Goal: Find specific page/section: Find specific page/section

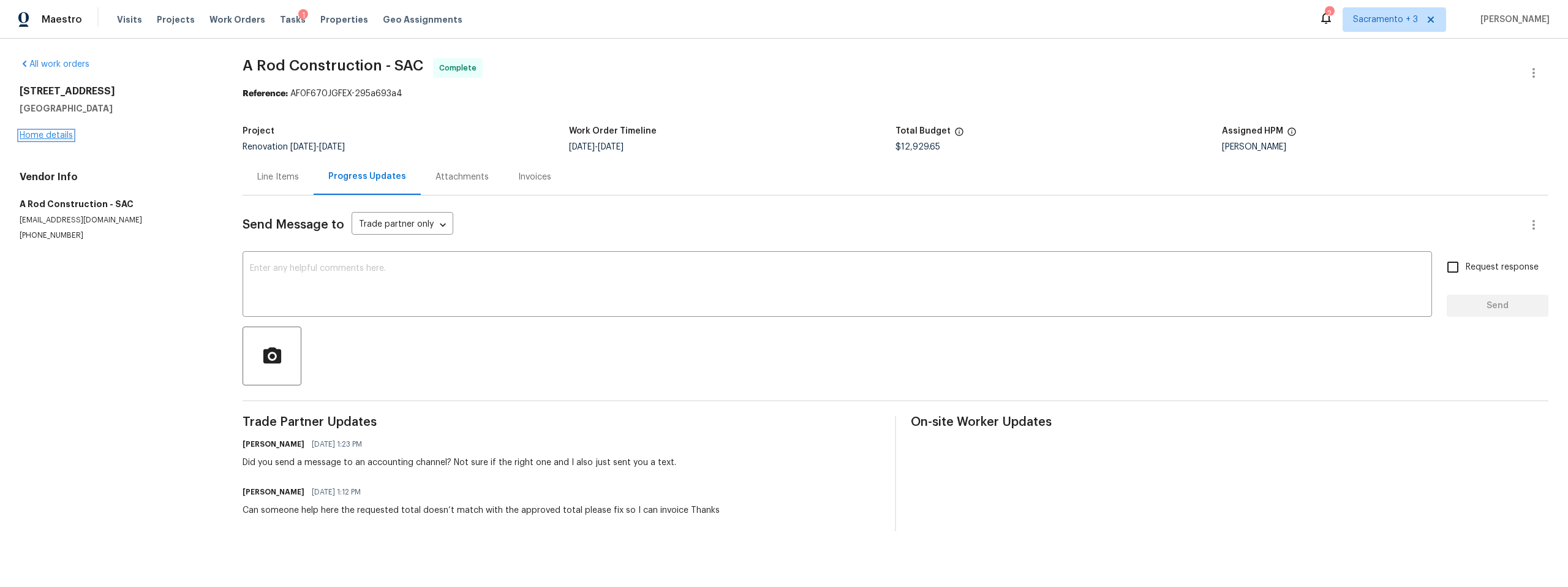
click at [44, 137] on link "Home details" at bounding box center [45, 135] width 53 height 9
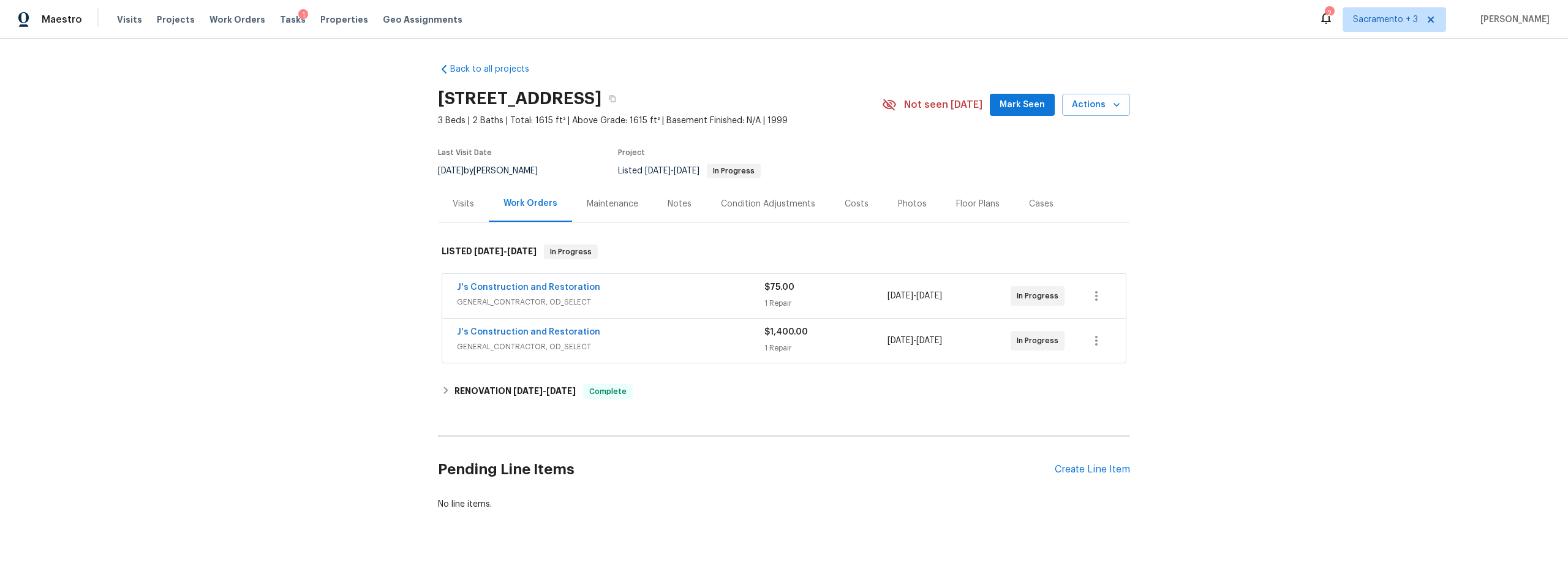
click at [542, 342] on span "GENERAL_CONTRACTOR, OD_SELECT" at bounding box center [611, 346] width 308 height 13
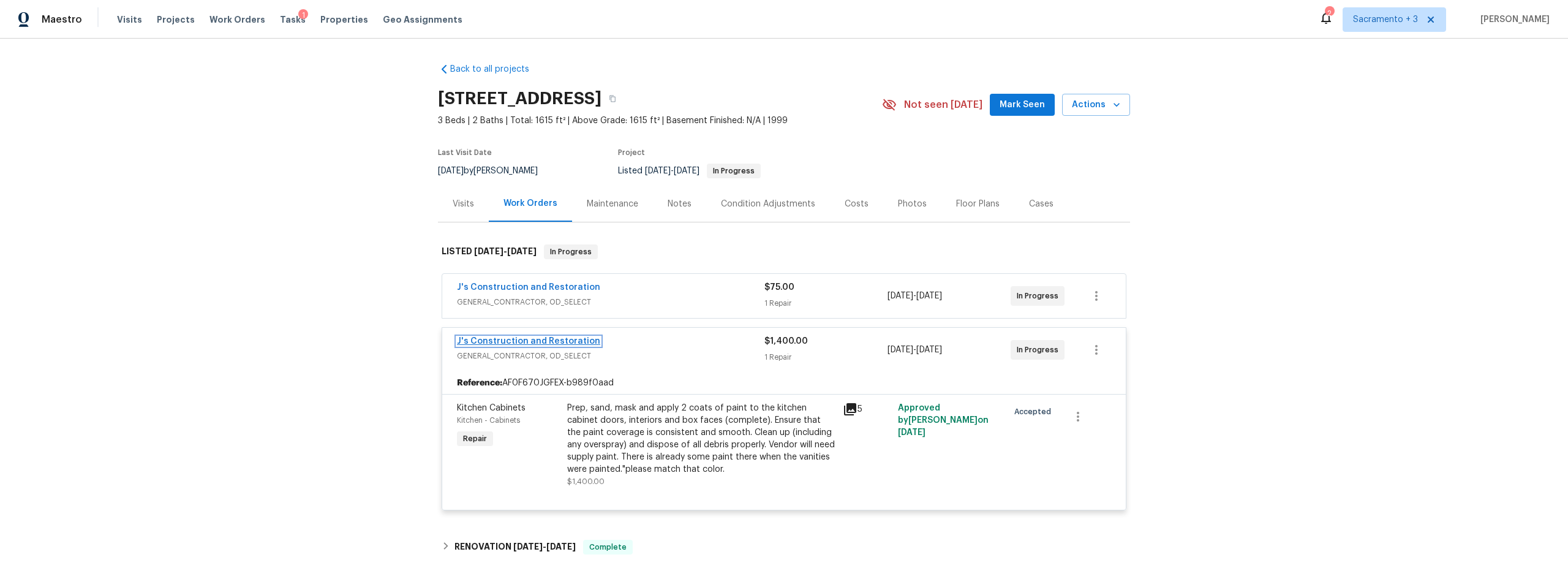
click at [545, 337] on link "J's Construction and Restoration" at bounding box center [528, 341] width 143 height 9
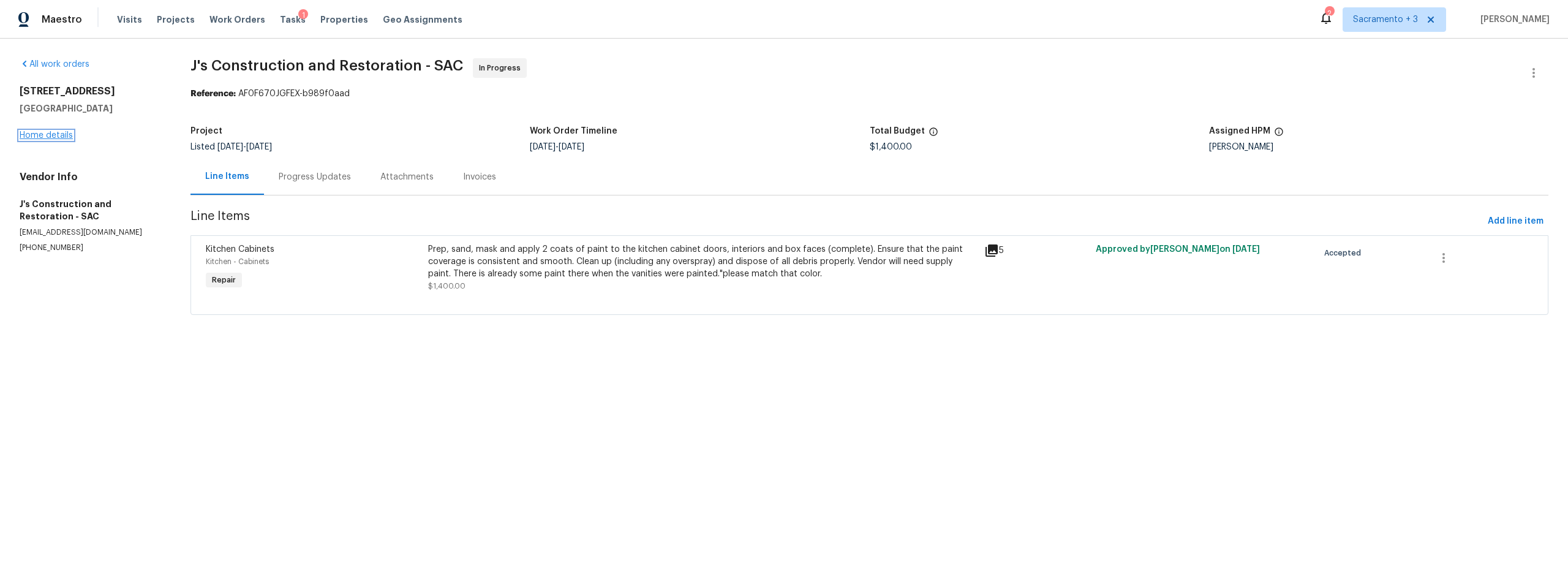
click at [60, 138] on link "Home details" at bounding box center [45, 135] width 53 height 9
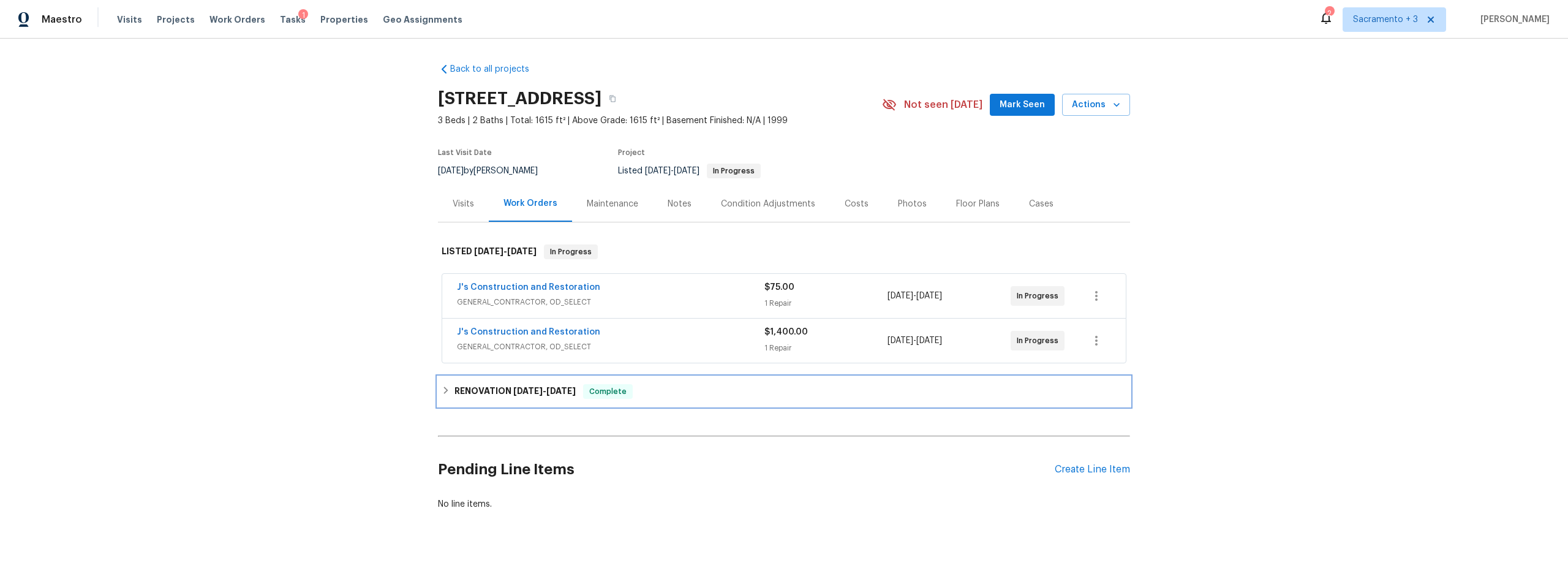
click at [444, 394] on icon at bounding box center [445, 390] width 9 height 9
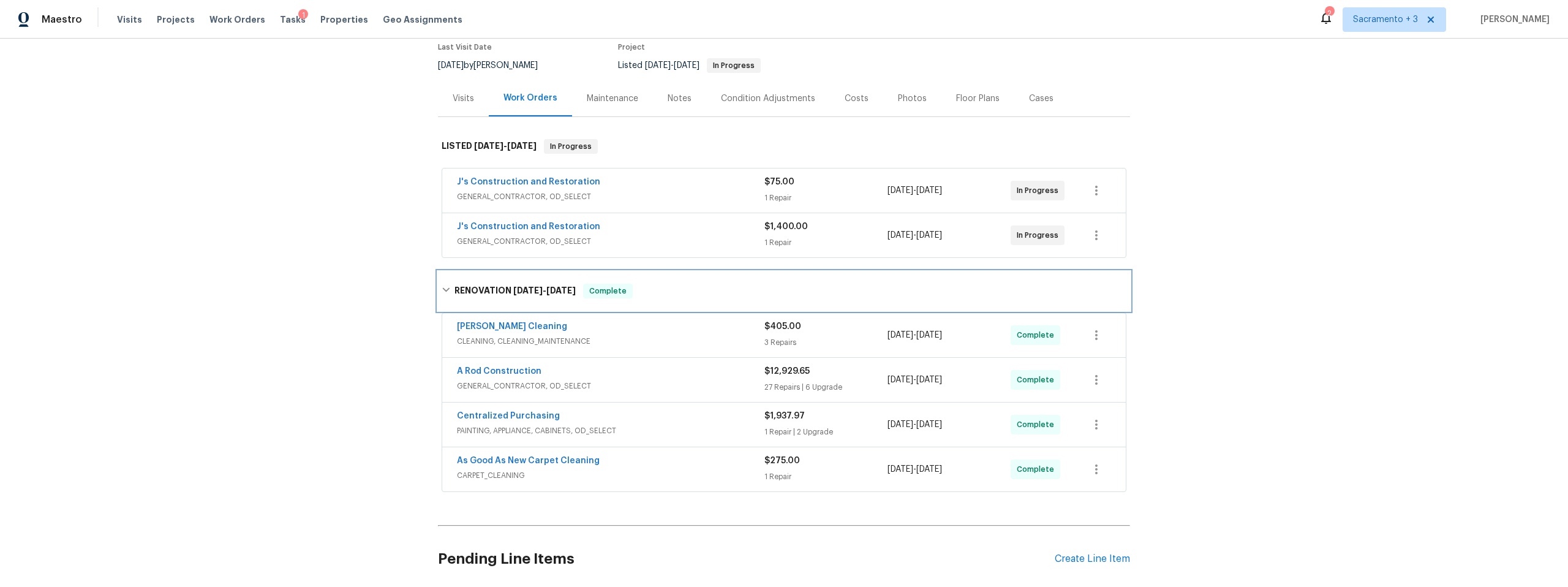
scroll to position [188, 0]
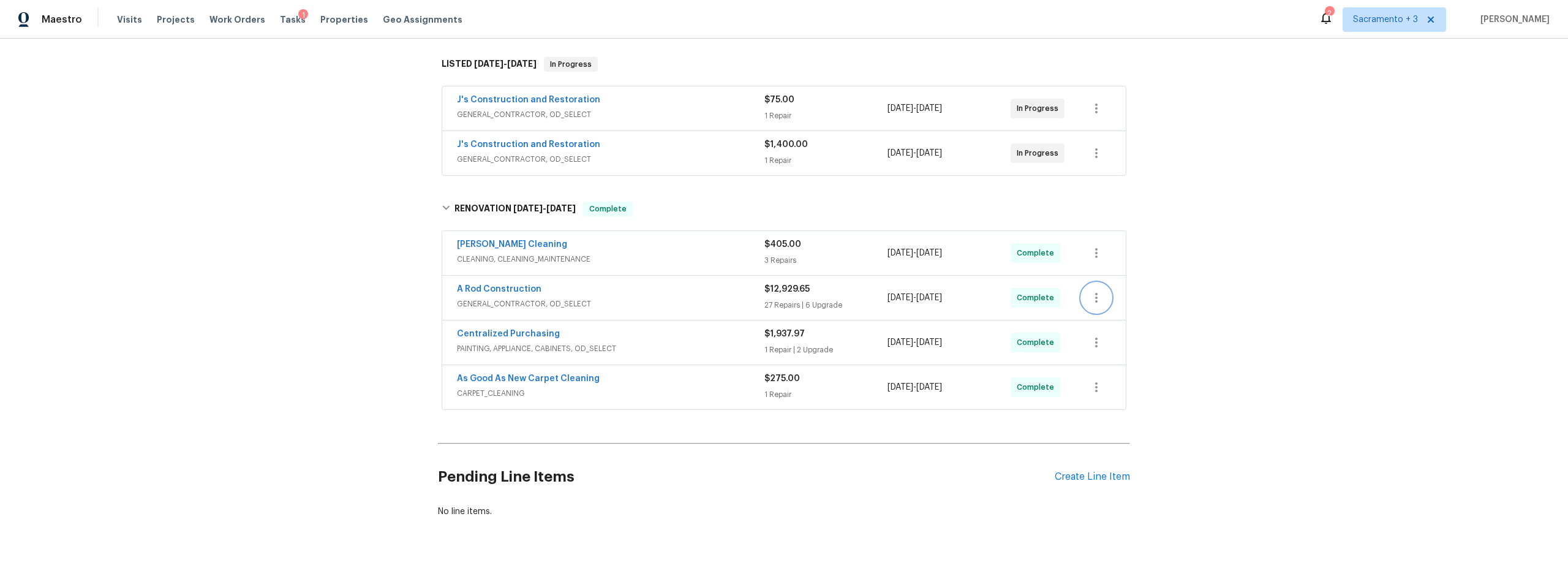
click at [1093, 298] on icon "button" at bounding box center [1096, 297] width 14 height 14
click at [1093, 298] on li "Edit" at bounding box center [1144, 297] width 133 height 20
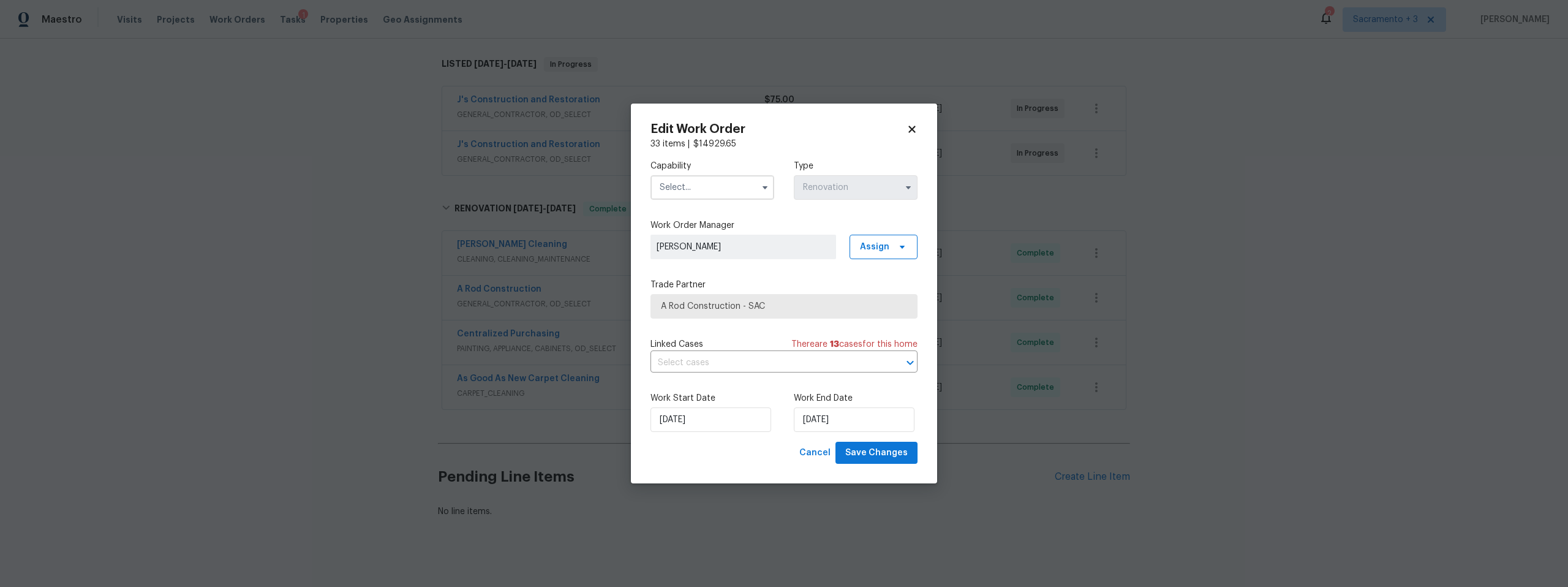
click at [913, 127] on icon at bounding box center [911, 129] width 7 height 7
